Goal: Obtain resource: Obtain resource

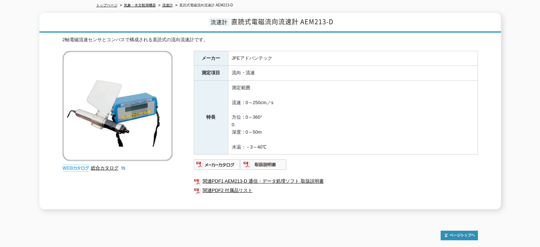
scroll to position [107, 0]
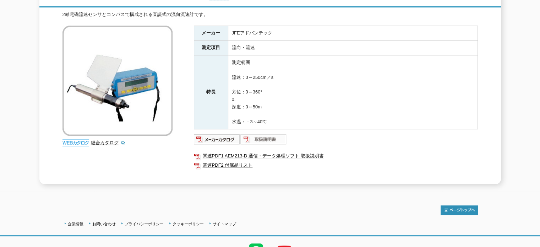
click at [265, 135] on img at bounding box center [263, 139] width 47 height 11
click at [226, 162] on link "関連PDF2 付属品リスト" at bounding box center [336, 165] width 284 height 9
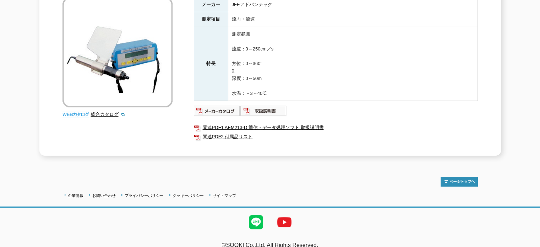
scroll to position [139, 0]
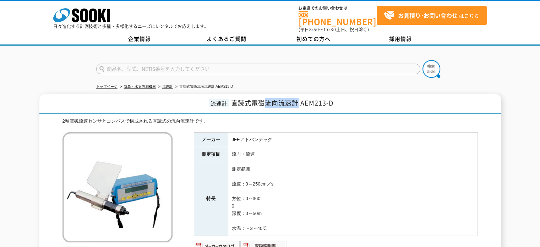
drag, startPoint x: 266, startPoint y: 99, endPoint x: 297, endPoint y: 99, distance: 31.3
click at [297, 99] on span "直読式電磁流向流速計 AEM213-D" at bounding box center [282, 103] width 102 height 10
copy span "流向流速計"
